Goal: Transaction & Acquisition: Purchase product/service

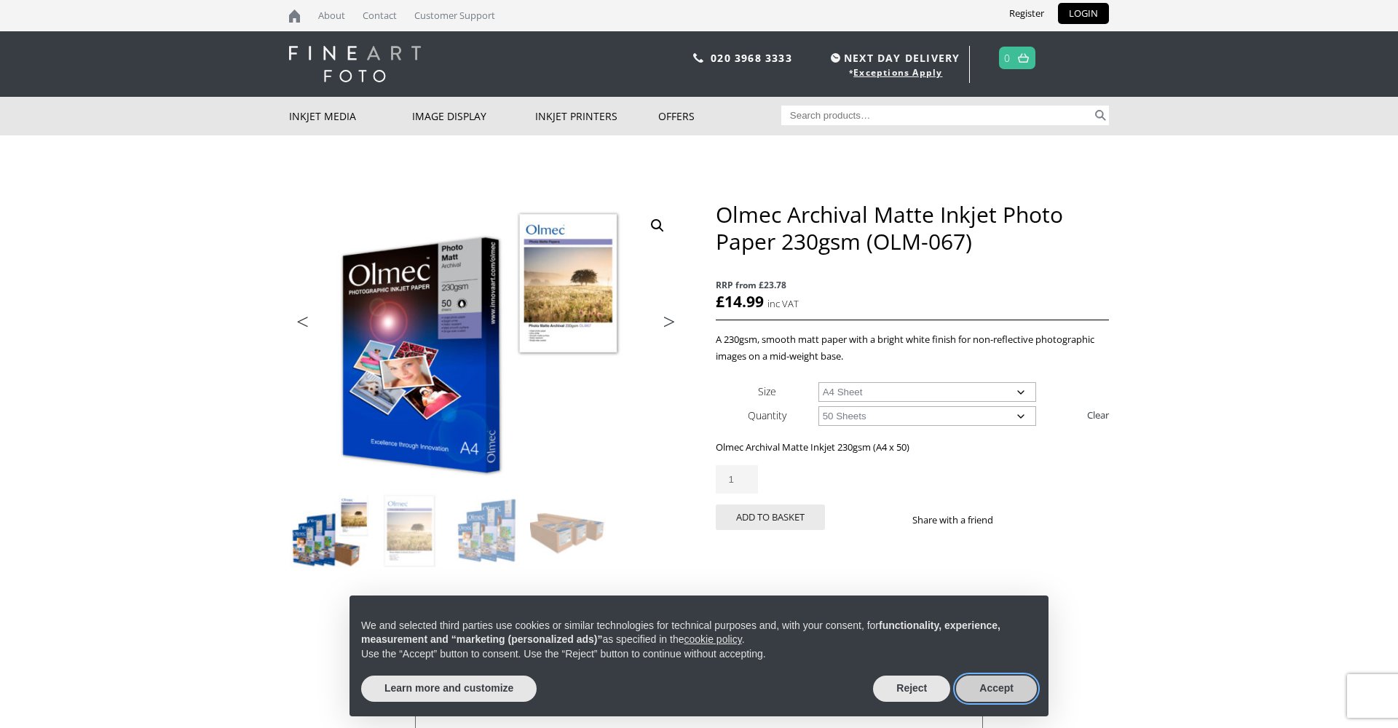
click at [1017, 685] on button "Accept" at bounding box center [996, 689] width 81 height 26
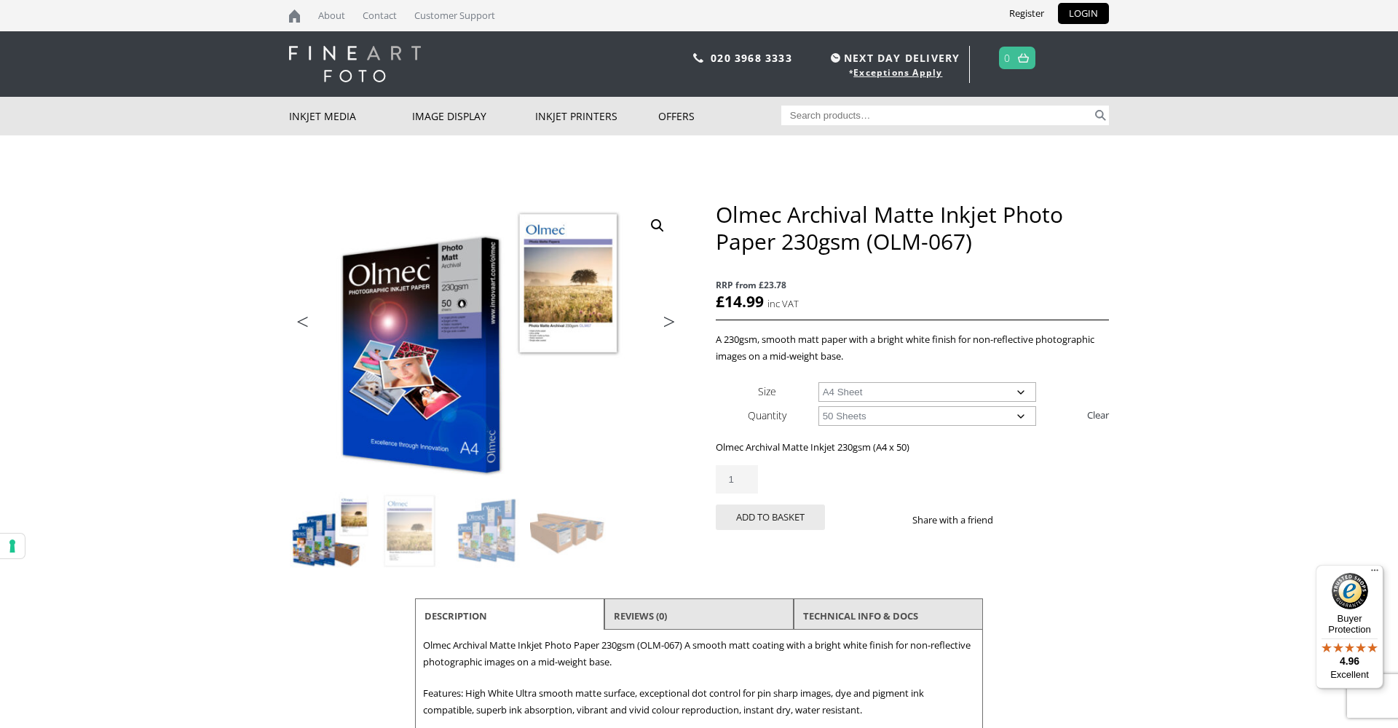
click at [906, 377] on div "Olmec Archival Matte Inkjet Photo Paper 230gsm (OLM-067) RRP from £23.78 £ 14.9…" at bounding box center [912, 382] width 393 height 363
click at [670, 319] on link "Next" at bounding box center [662, 325] width 41 height 13
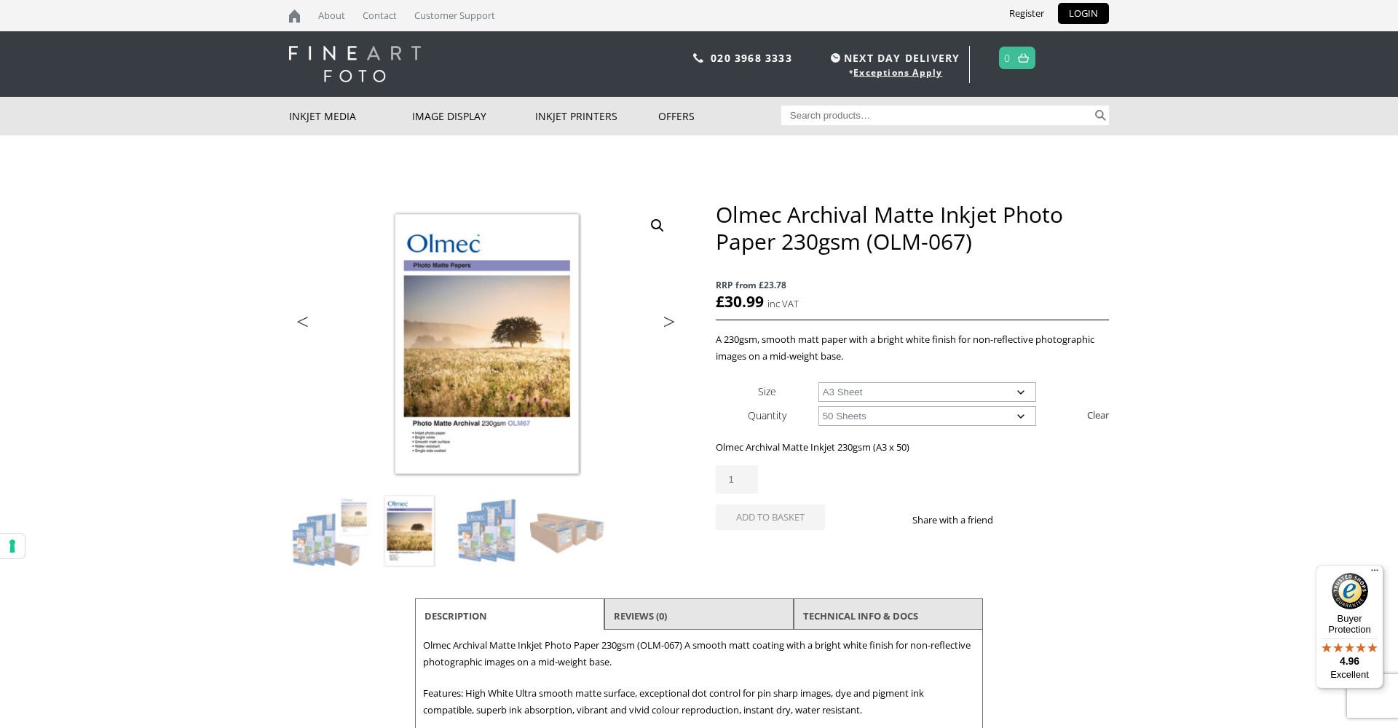
click at [670, 319] on link "Next" at bounding box center [662, 325] width 41 height 13
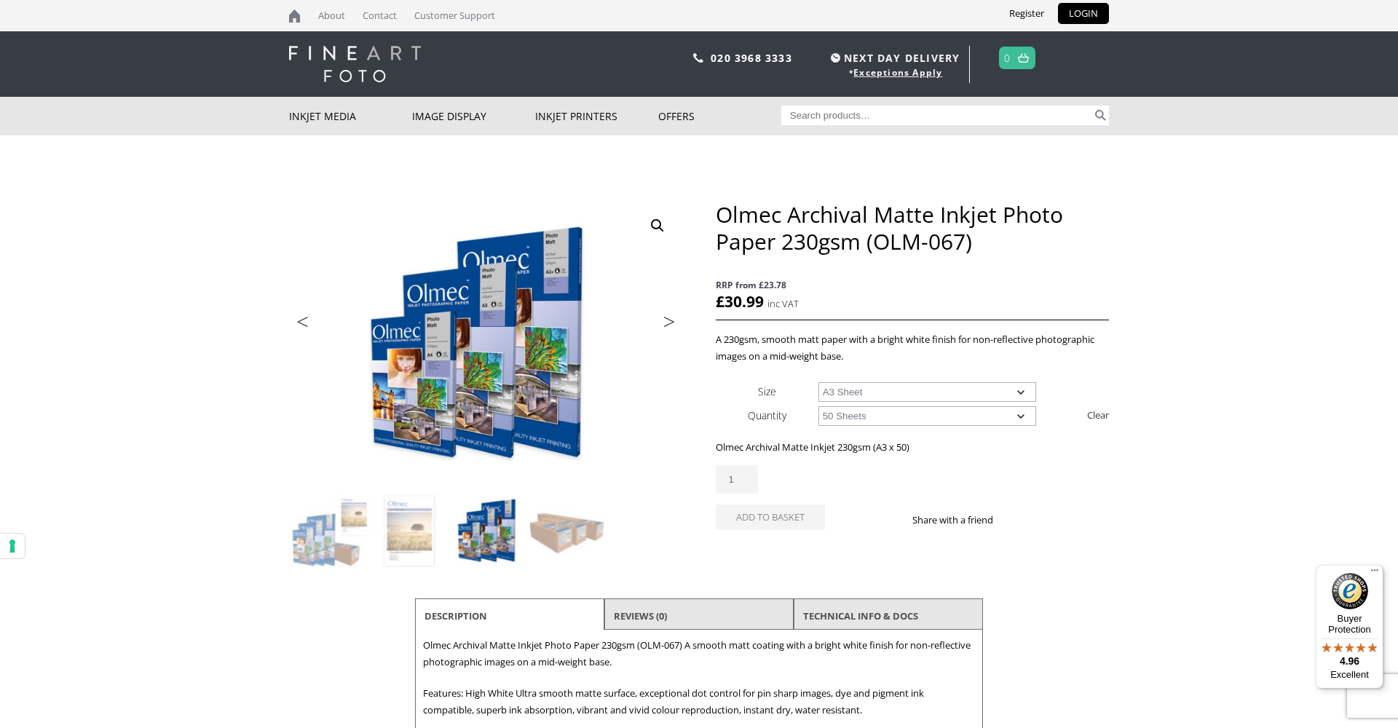
click at [670, 319] on link "Next" at bounding box center [662, 325] width 41 height 13
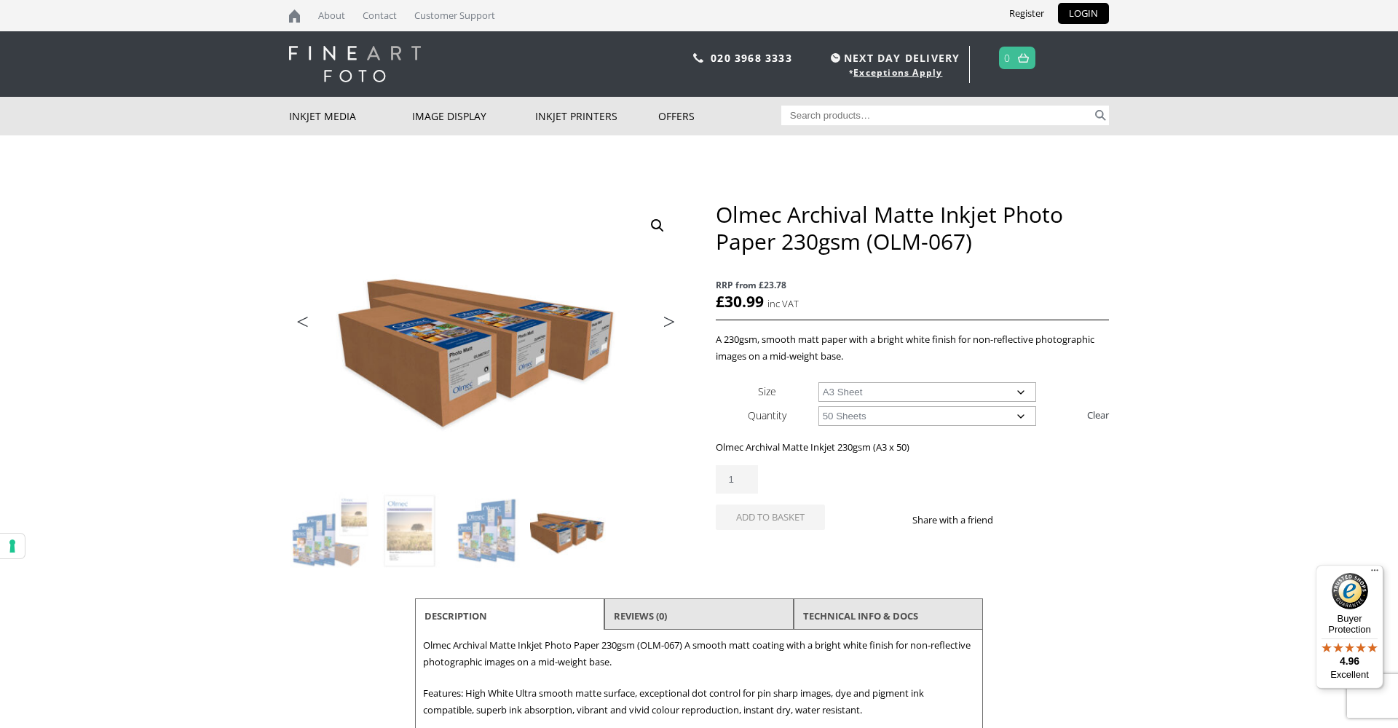
click at [670, 319] on link "Next" at bounding box center [662, 325] width 41 height 13
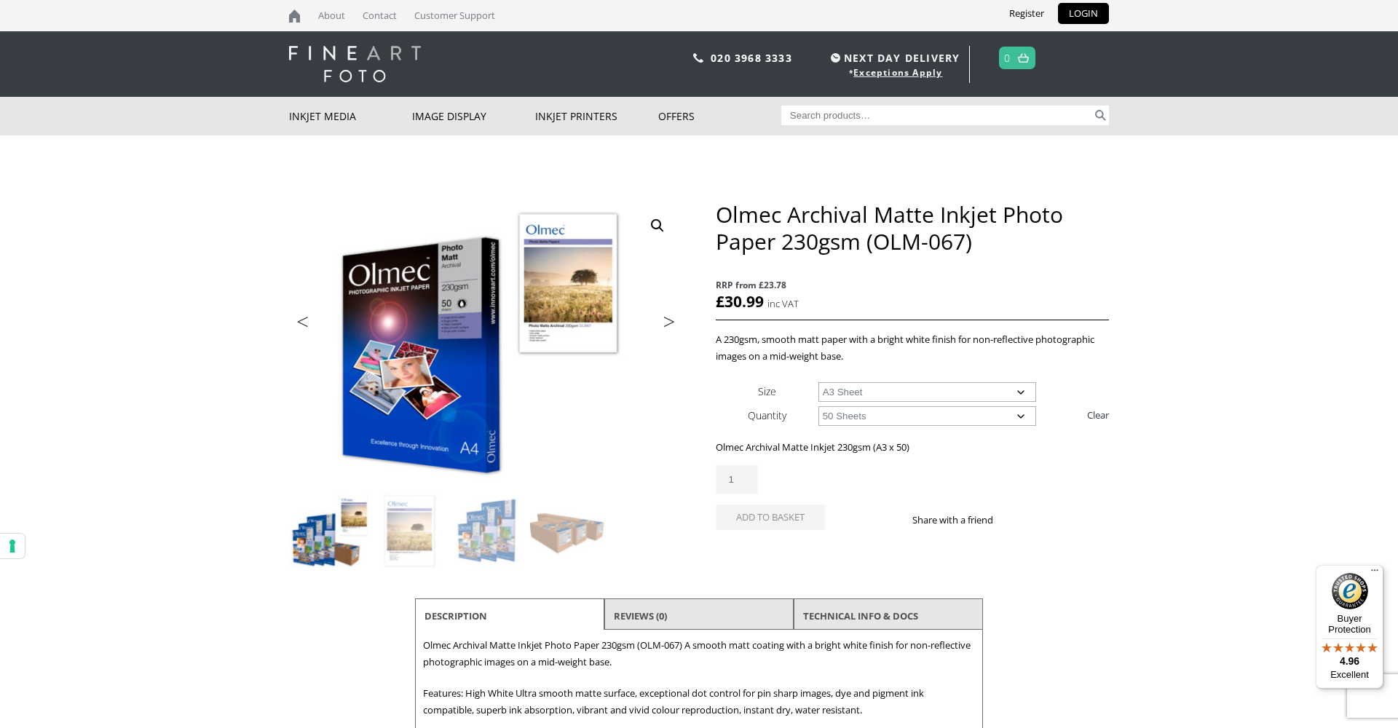
select select "a4-sheet"
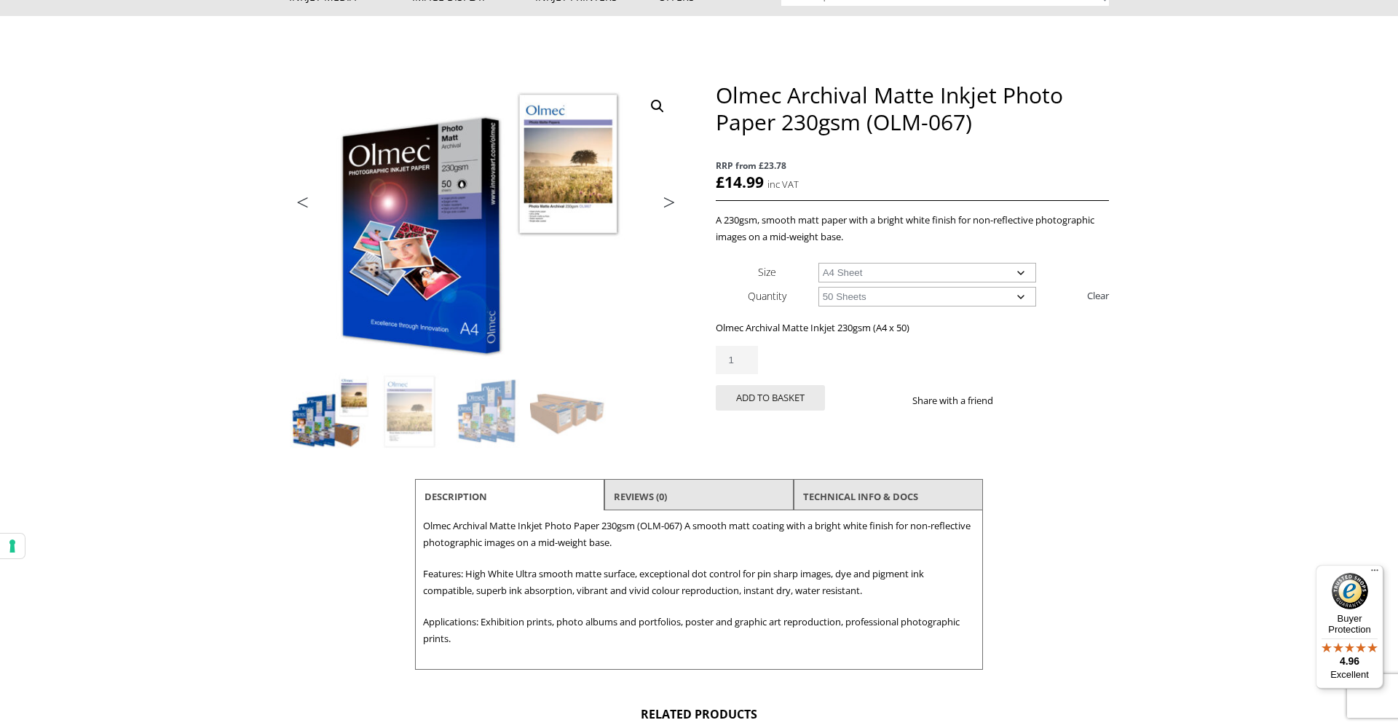
scroll to position [121, 0]
click at [781, 390] on button "Add to basket" at bounding box center [770, 396] width 109 height 25
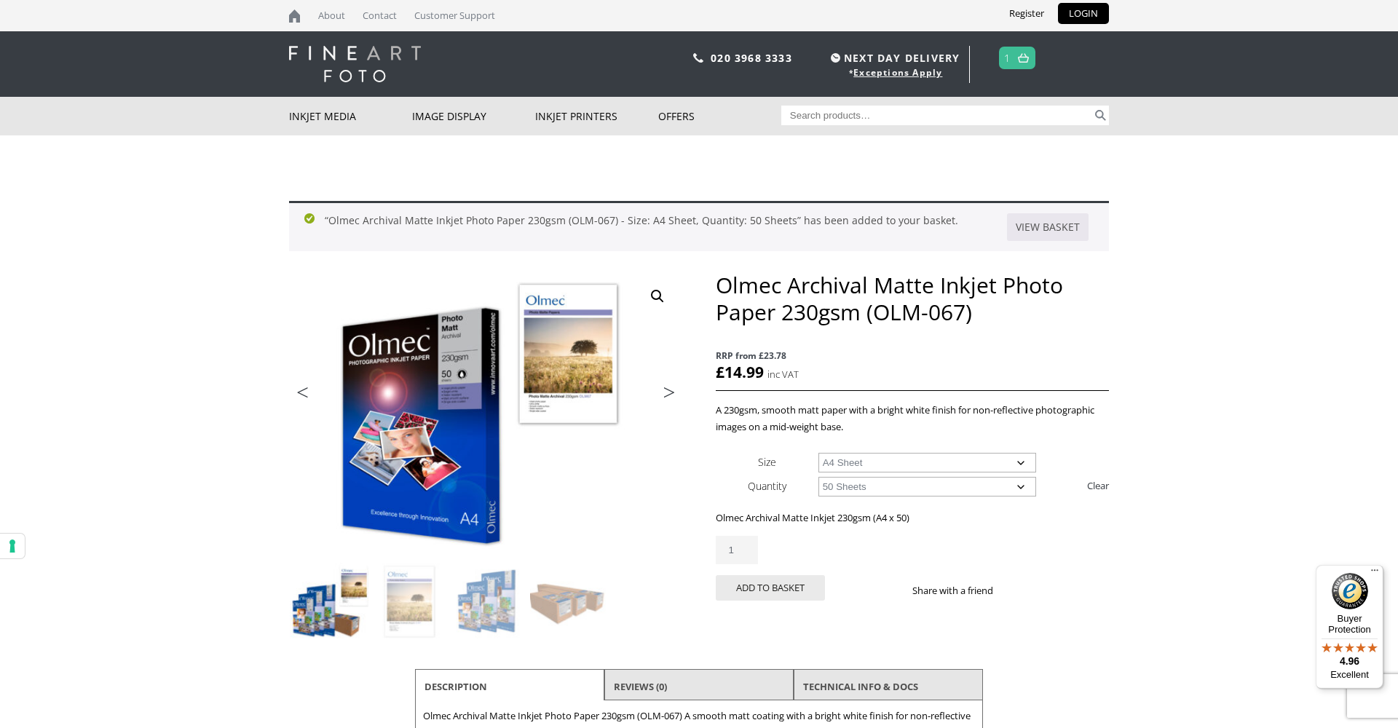
click at [1021, 56] on img at bounding box center [1023, 57] width 11 height 9
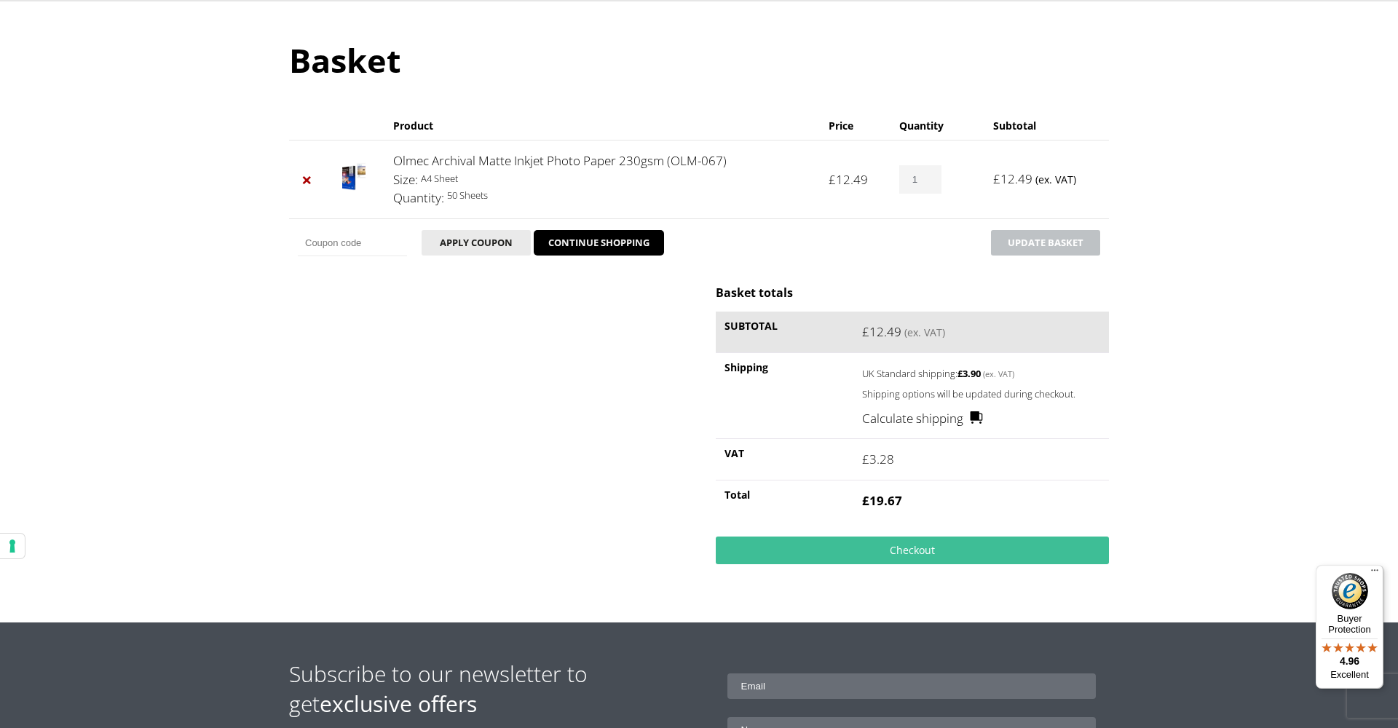
scroll to position [138, 0]
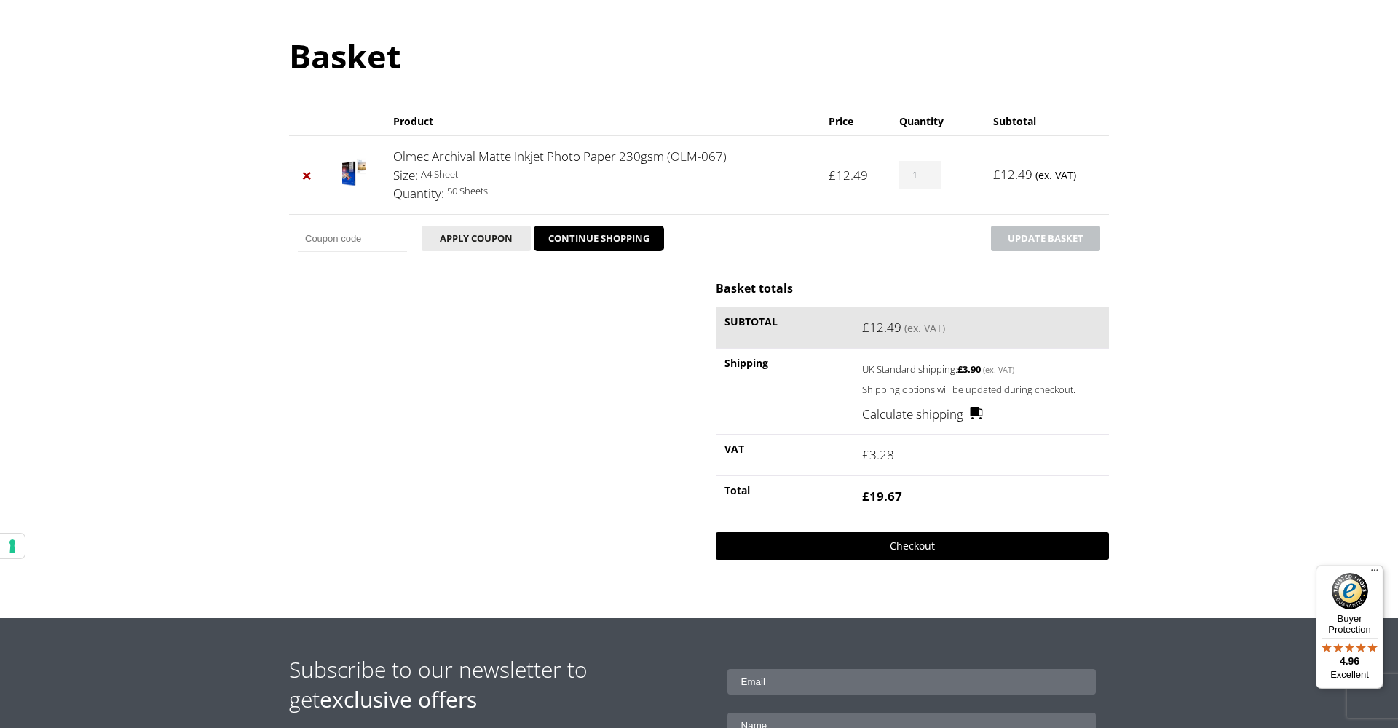
click at [924, 540] on link "Checkout" at bounding box center [912, 546] width 393 height 28
